Goal: Task Accomplishment & Management: Manage account settings

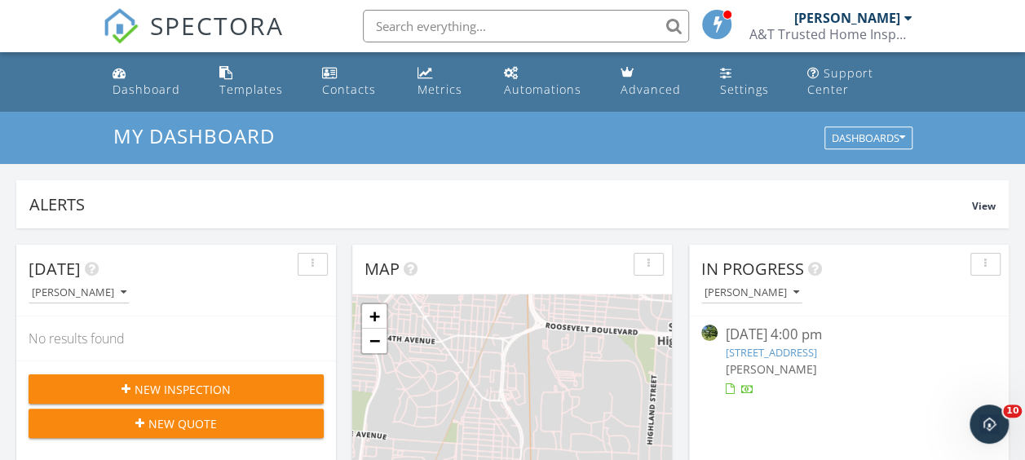
click at [799, 349] on link "4282 Cotton Run Rd, Hamilton, OH 45011" at bounding box center [771, 352] width 91 height 15
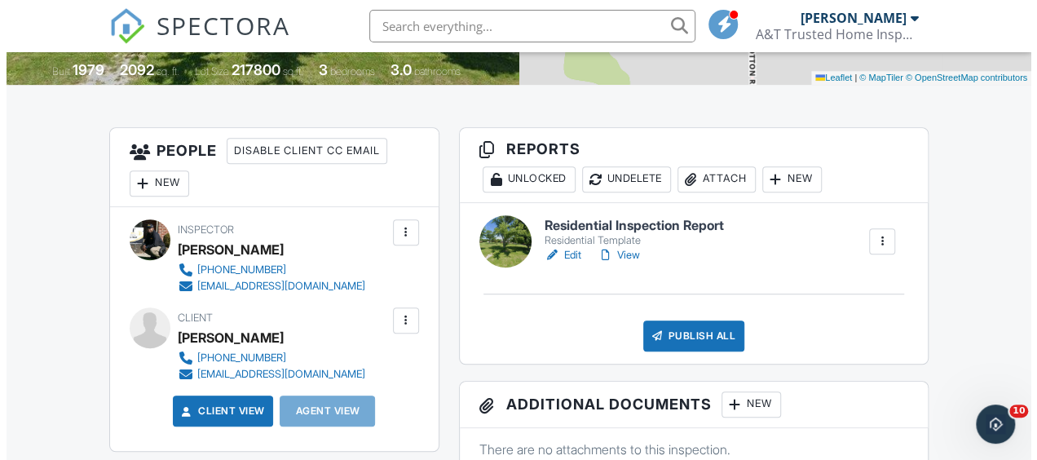
scroll to position [377, 0]
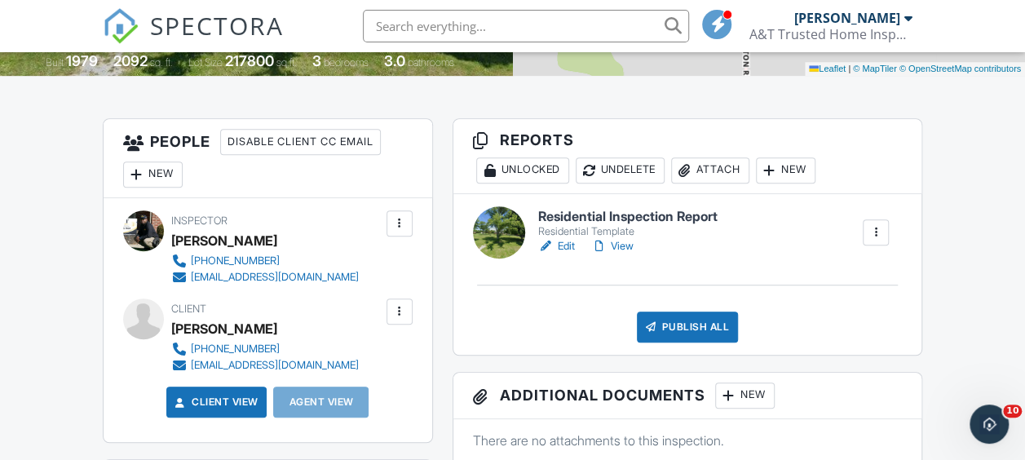
click at [151, 169] on div "New" at bounding box center [153, 174] width 60 height 26
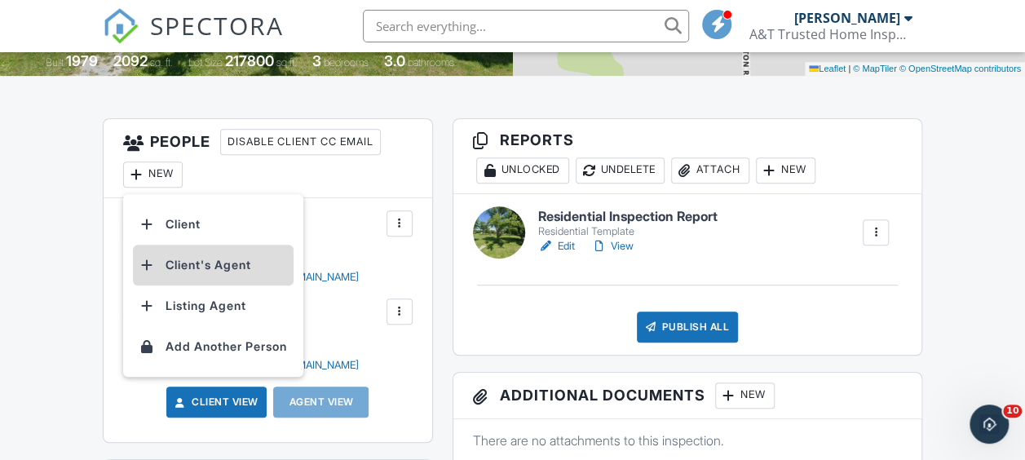
click at [208, 268] on li "Client's Agent" at bounding box center [213, 265] width 161 height 41
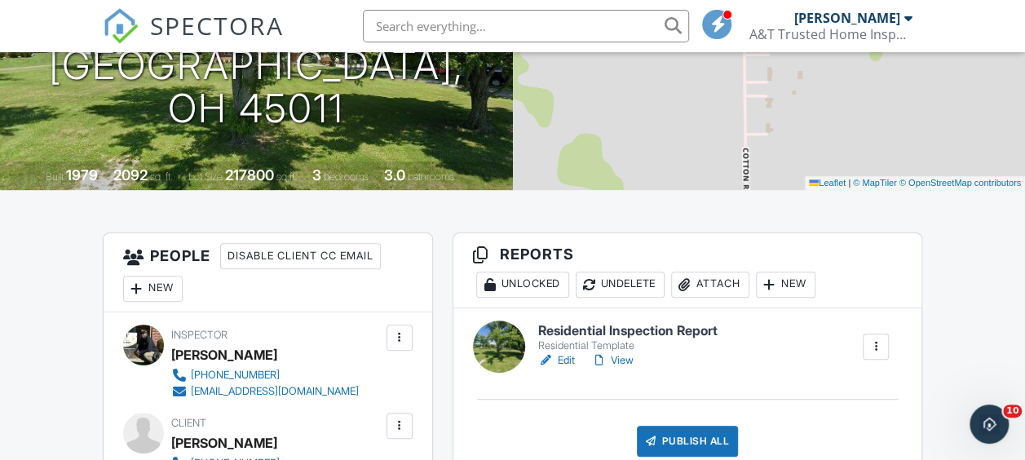
scroll to position [238, 0]
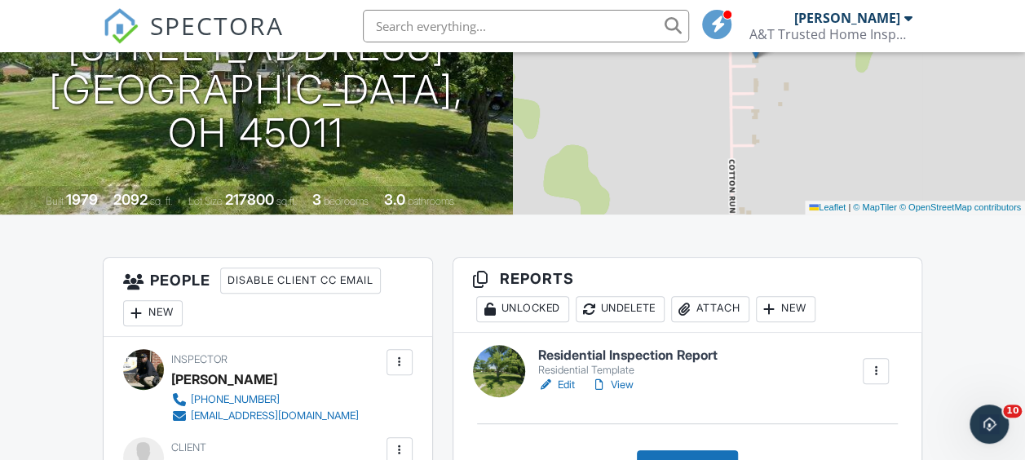
drag, startPoint x: 820, startPoint y: 148, endPoint x: 811, endPoint y: 132, distance: 18.6
click at [811, 132] on div "+ − Leaflet | © MapTiler © OpenStreetMap contributors" at bounding box center [769, 71] width 513 height 285
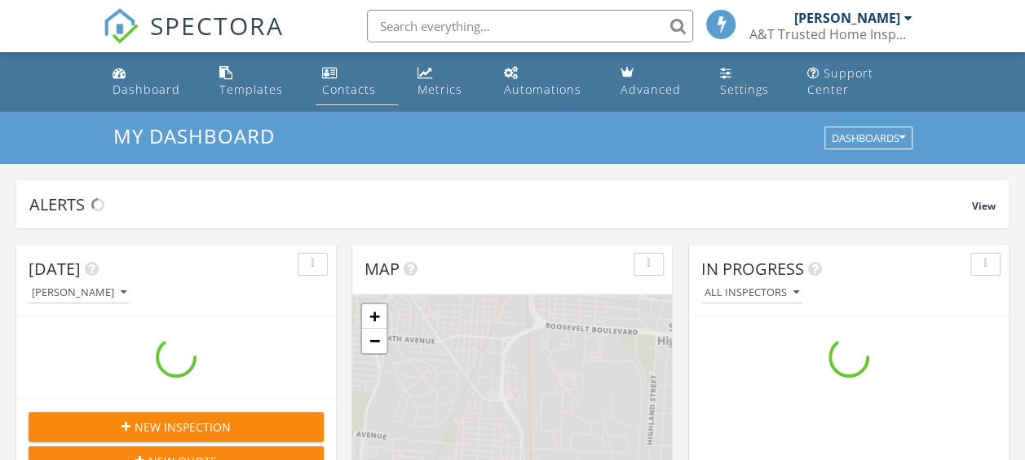
scroll to position [1509, 1049]
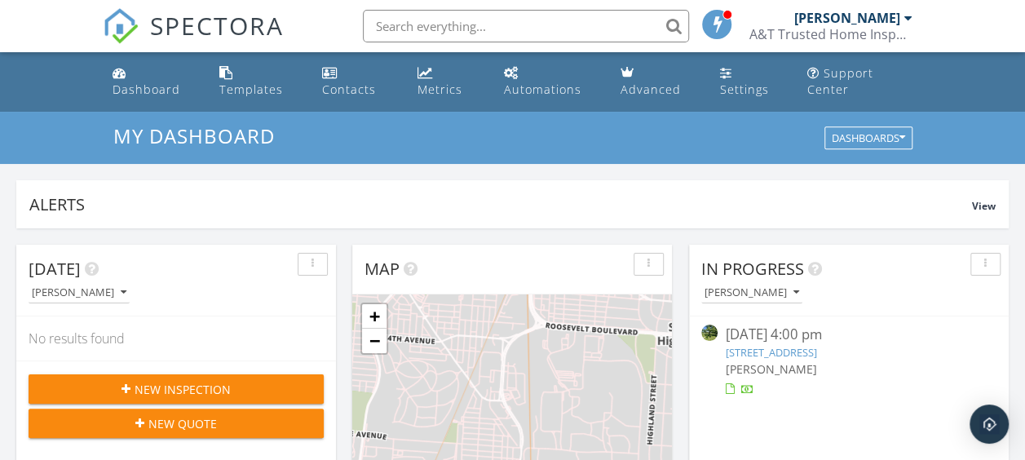
click at [759, 347] on link "4282 Cotton Run Rd, Hamilton, OH 45011" at bounding box center [771, 352] width 91 height 15
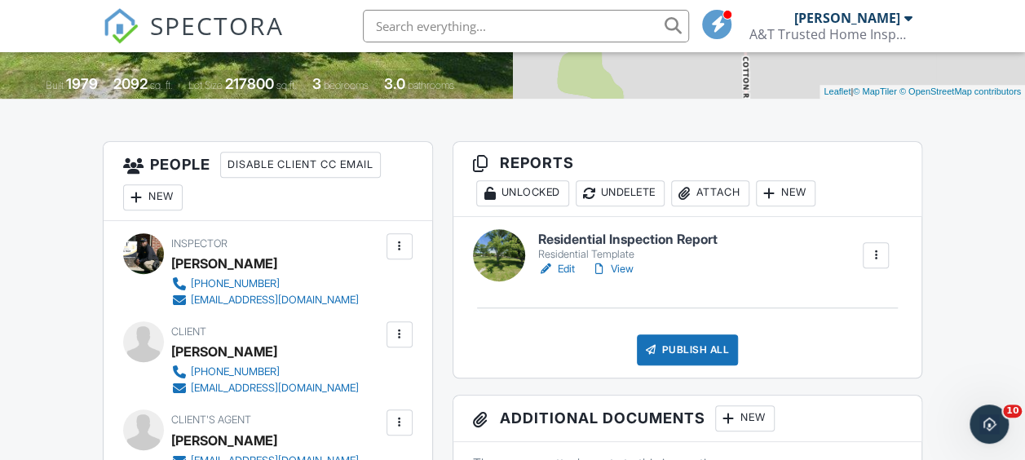
click at [720, 195] on div "Attach" at bounding box center [710, 193] width 78 height 26
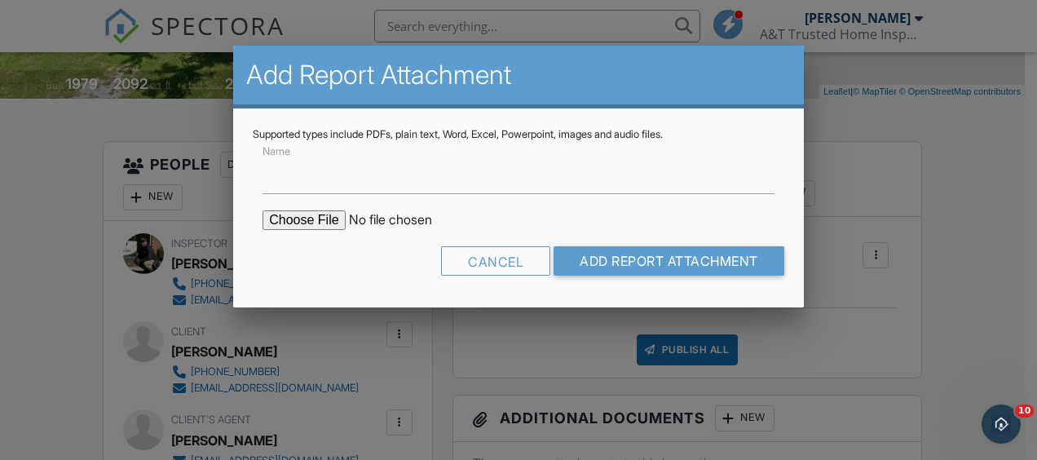
click at [319, 217] on input "file" at bounding box center [401, 220] width 277 height 20
type input "C:\fakepath\RP22207270007_25Sep25_1711.pdf"
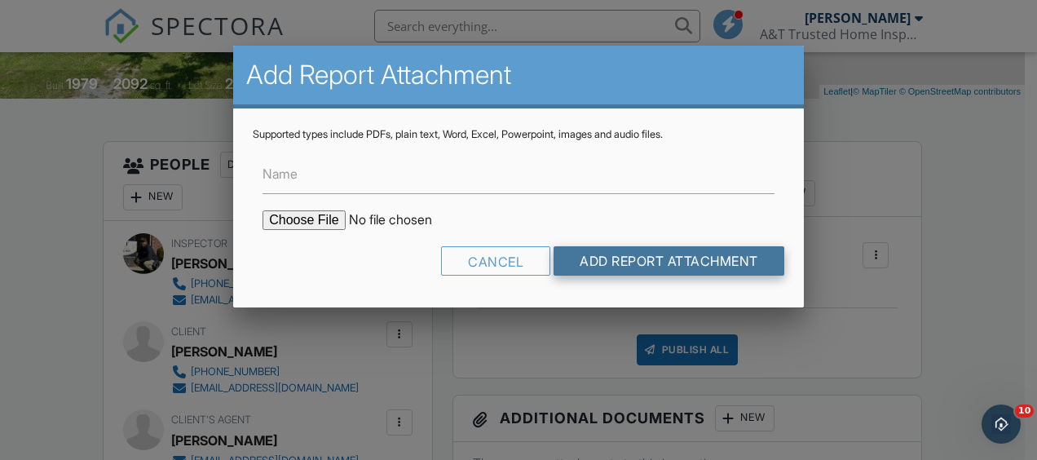
click at [649, 262] on input "Add Report Attachment" at bounding box center [669, 260] width 231 height 29
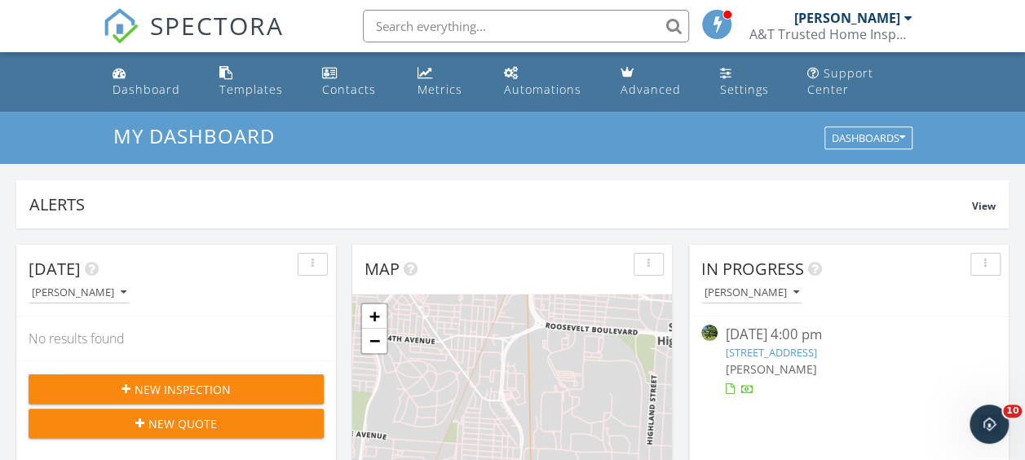
click at [786, 354] on link "[STREET_ADDRESS]" at bounding box center [771, 352] width 91 height 15
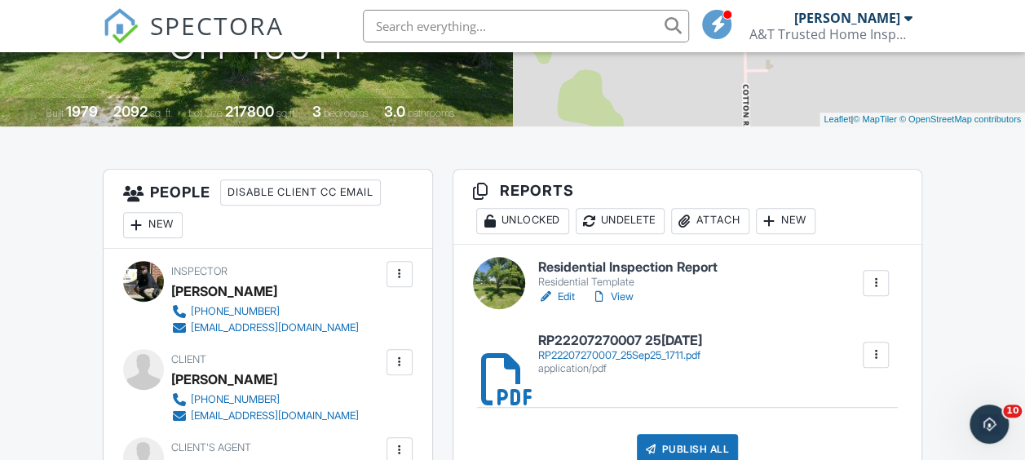
click at [606, 294] on div at bounding box center [599, 297] width 16 height 16
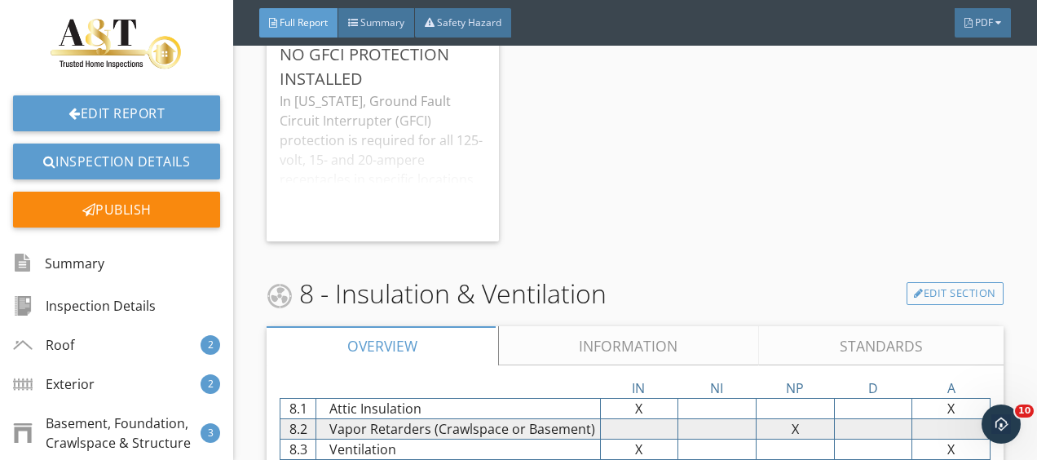
scroll to position [4729, 0]
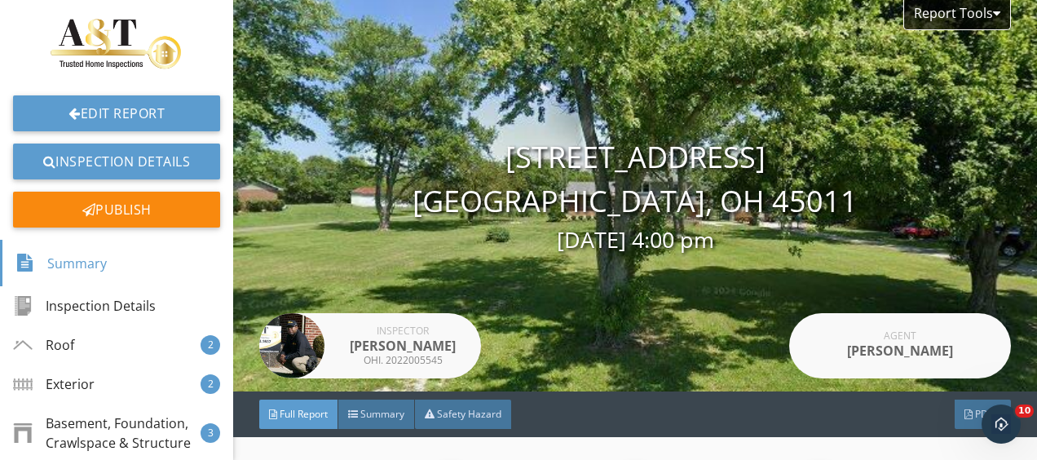
drag, startPoint x: 219, startPoint y: 131, endPoint x: 228, endPoint y: 168, distance: 37.8
click at [228, 168] on div "Edit Report Inspection Details Publish Summary Inspection Details Roof 2 Exteri…" at bounding box center [116, 230] width 233 height 460
click at [210, 148] on div "Edit Report Inspection Details Publish" at bounding box center [116, 126] width 233 height 227
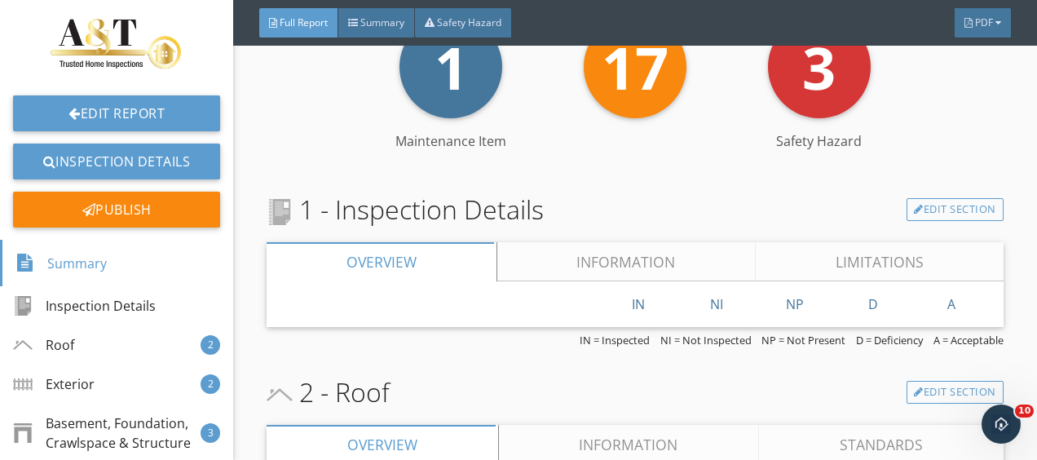
scroll to position [424, 0]
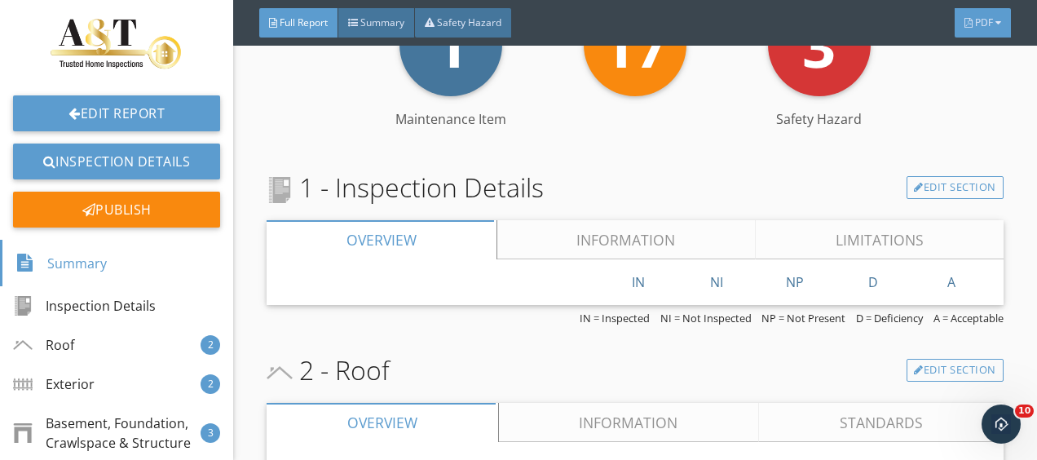
click at [975, 22] on span "PDF" at bounding box center [984, 22] width 18 height 14
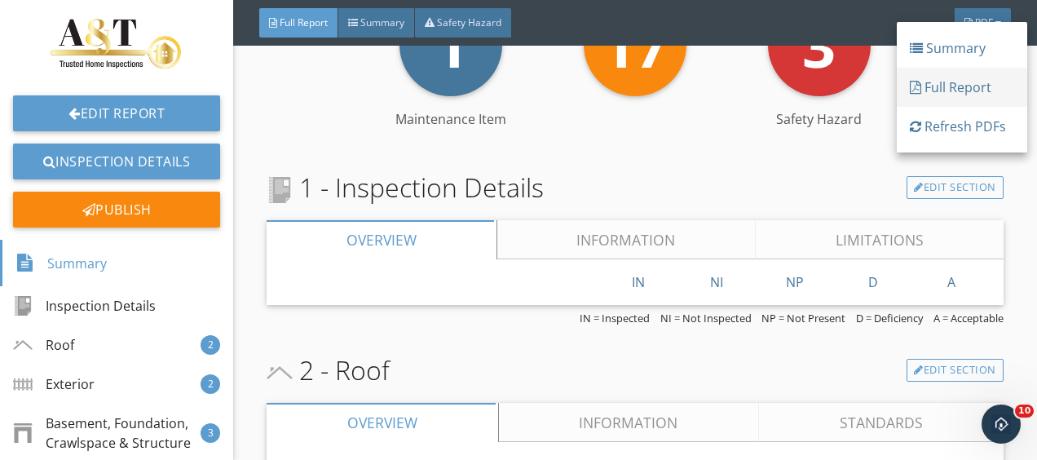
click at [966, 77] on div "Full Report" at bounding box center [962, 87] width 104 height 20
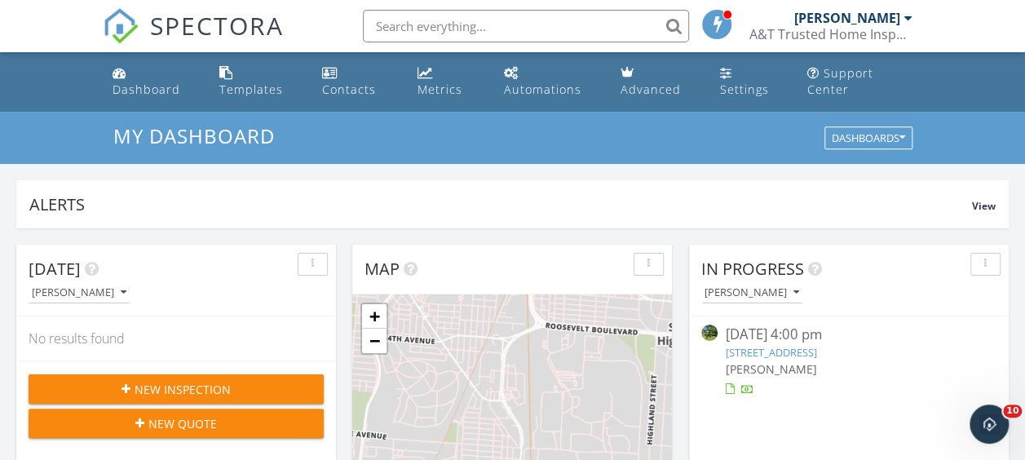
click at [802, 351] on link "[STREET_ADDRESS]" at bounding box center [771, 352] width 91 height 15
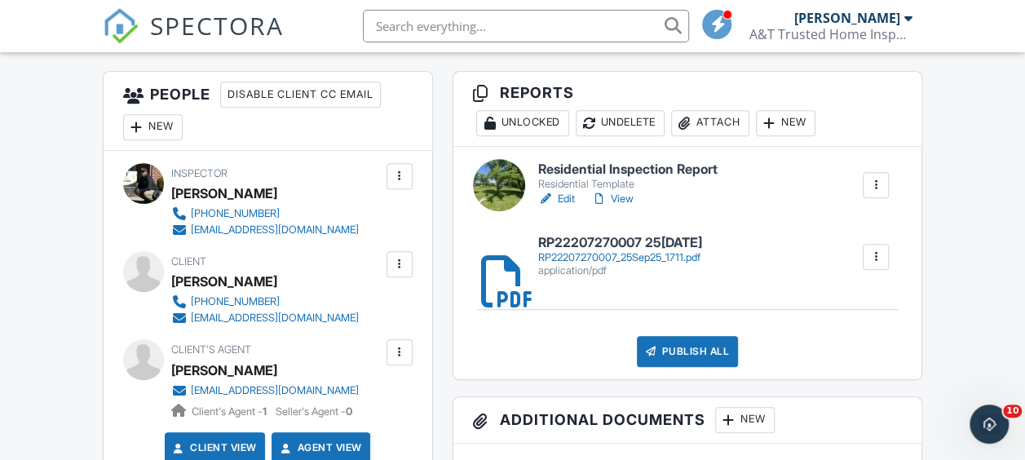
scroll to position [489, 0]
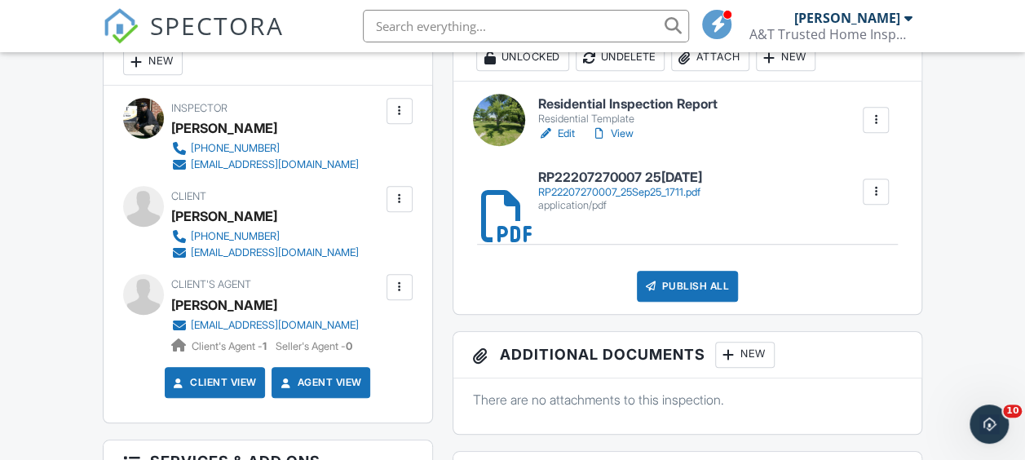
click at [572, 135] on link "Edit" at bounding box center [556, 134] width 37 height 16
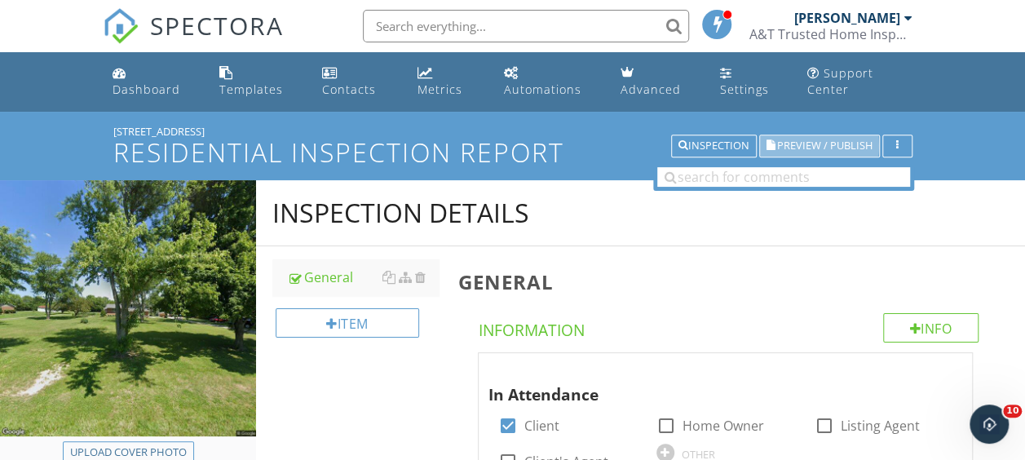
click at [797, 155] on button "Preview / Publish" at bounding box center [819, 146] width 121 height 23
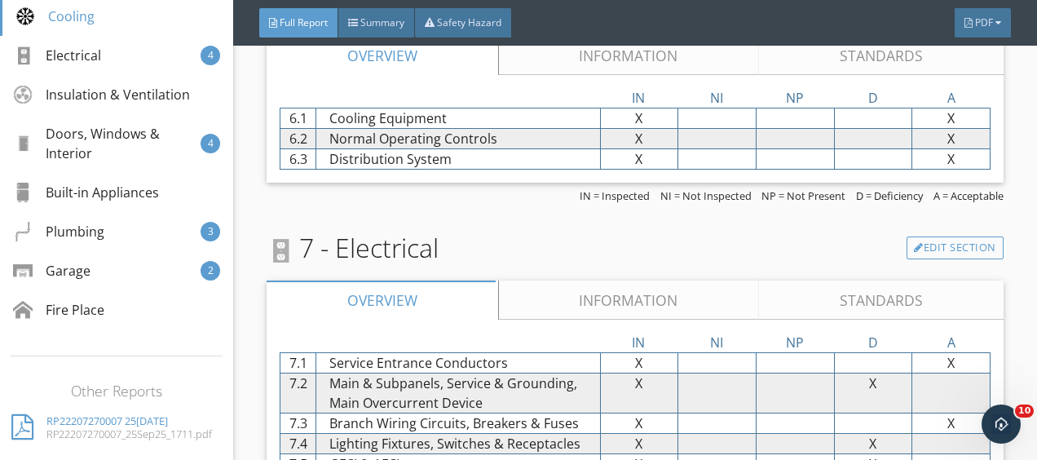
scroll to position [521, 0]
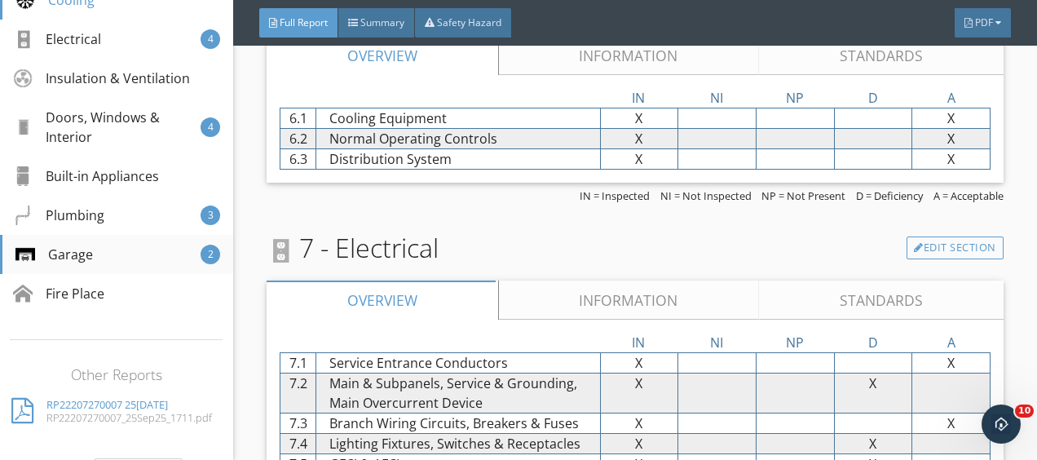
click at [82, 248] on div "Garage" at bounding box center [53, 255] width 77 height 20
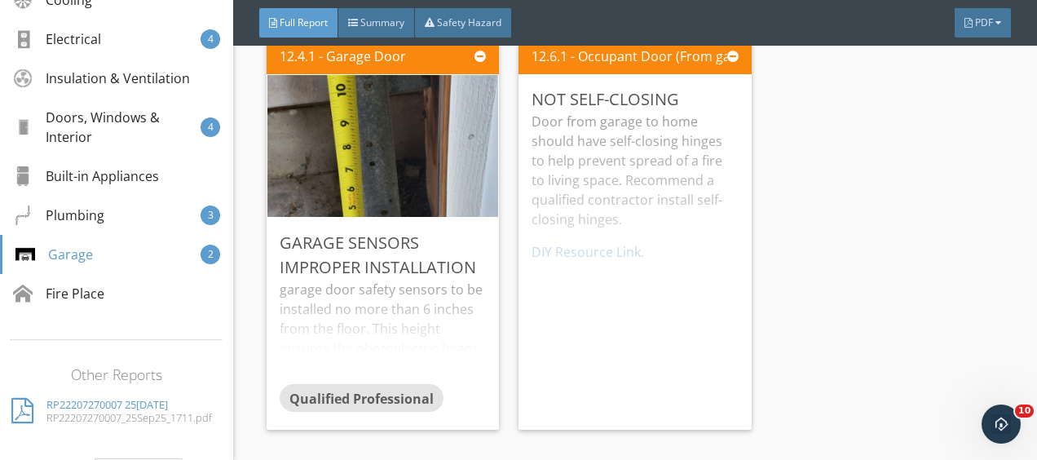
scroll to position [7691, 0]
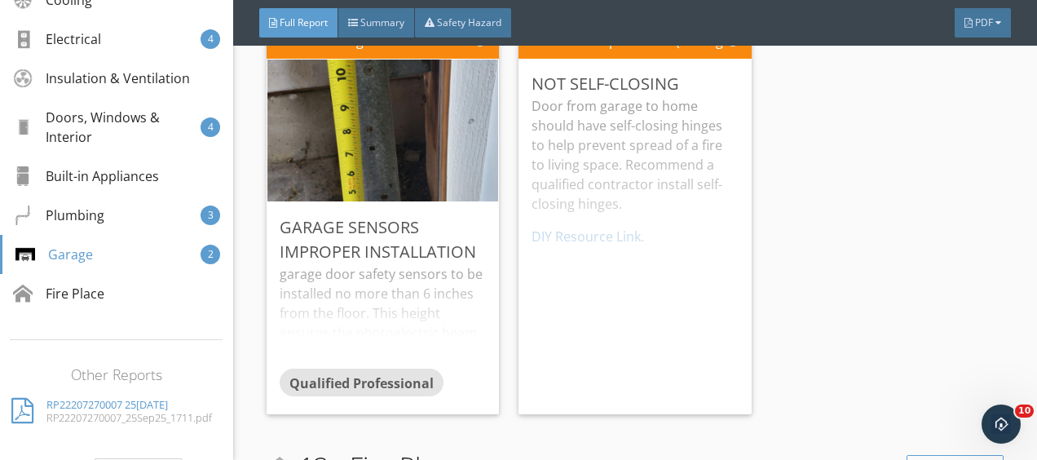
drag, startPoint x: 1032, startPoint y: 404, endPoint x: 1024, endPoint y: 371, distance: 34.2
click at [1024, 371] on body "Summary Full Report Refresh PDFs OHI. 2022005545 Acceptable Deficiency Not Pres…" at bounding box center [518, 230] width 1037 height 460
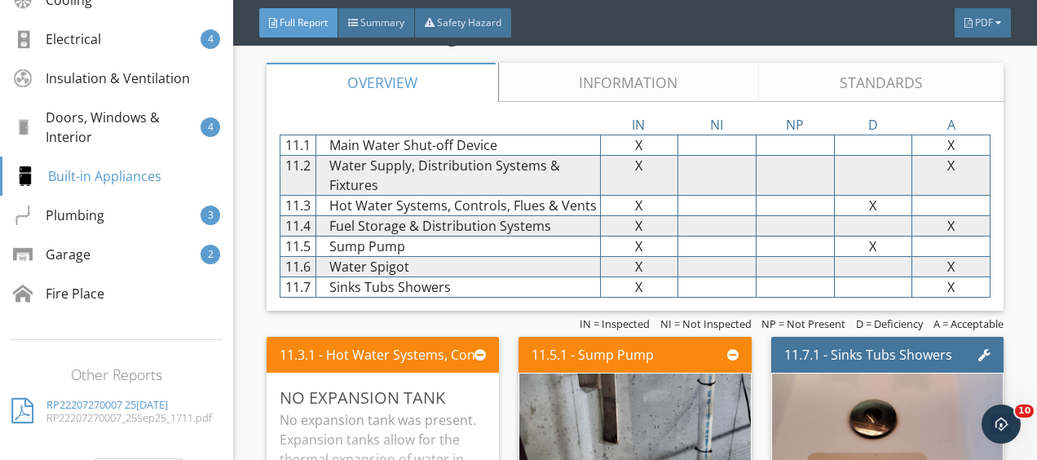
scroll to position [6516, 0]
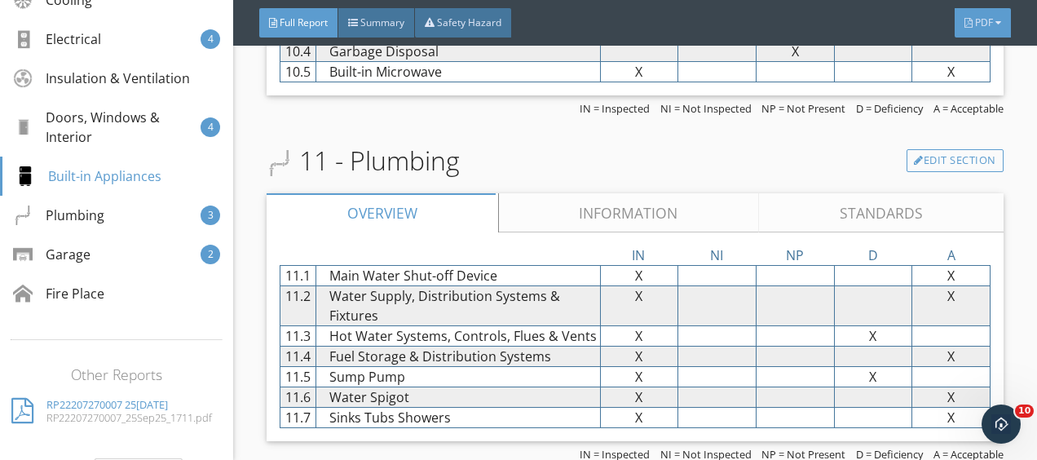
click at [971, 26] on div at bounding box center [969, 23] width 8 height 10
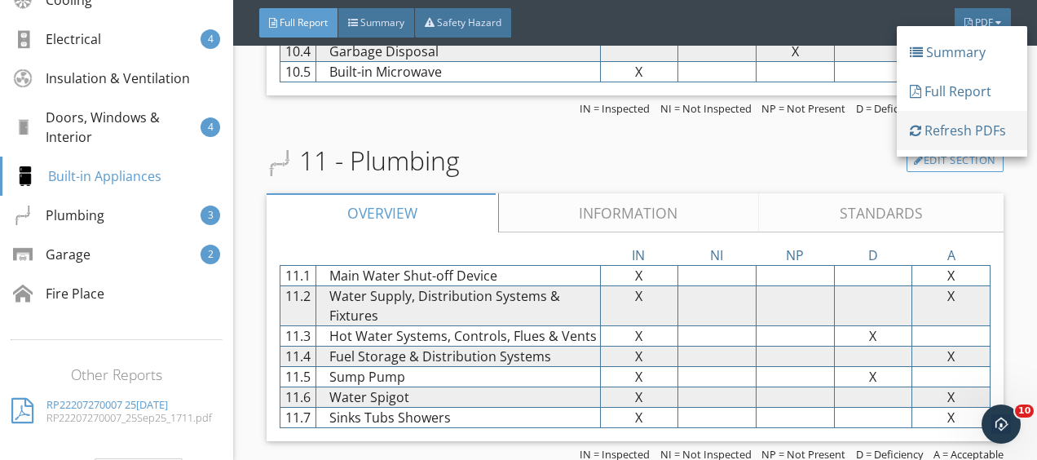
click at [975, 127] on div "Refresh PDFs" at bounding box center [962, 131] width 104 height 20
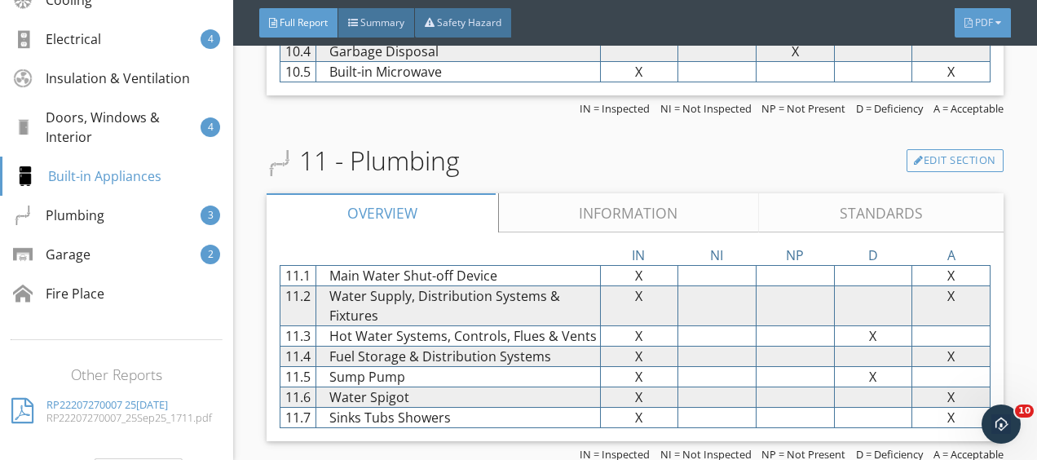
click at [982, 34] on div "PDF" at bounding box center [983, 22] width 56 height 29
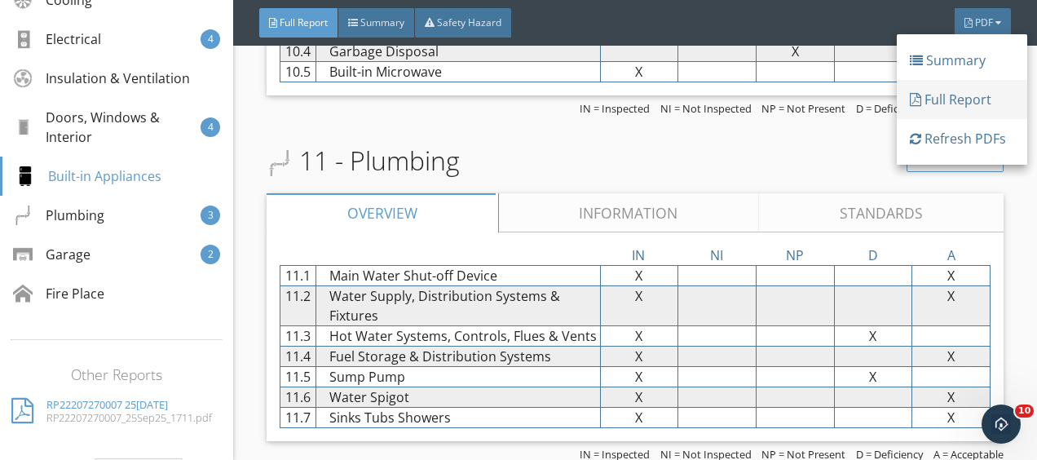
click at [964, 89] on link "Full Report" at bounding box center [962, 99] width 130 height 39
